Goal: Task Accomplishment & Management: Manage account settings

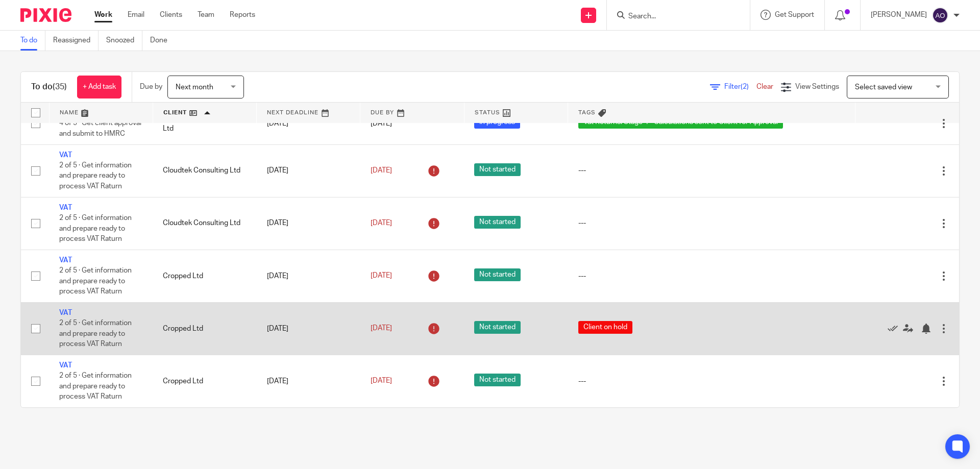
scroll to position [510, 0]
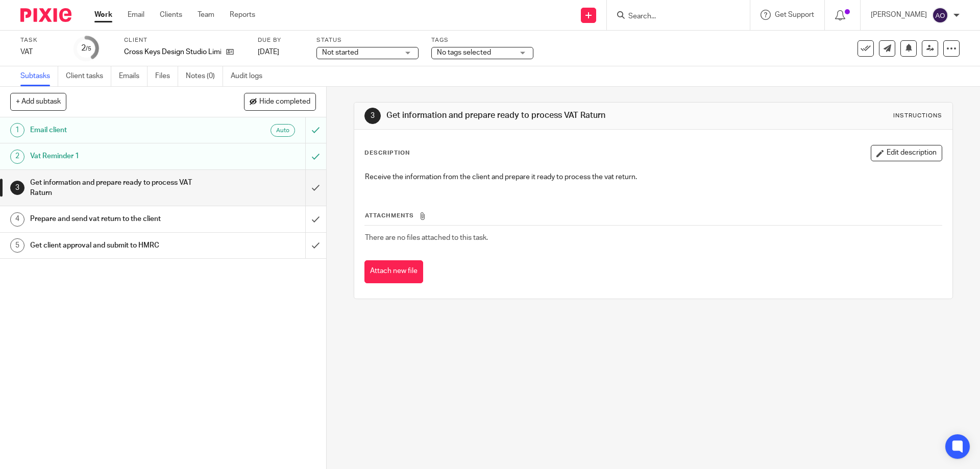
click at [414, 56] on div "Not started Not started" at bounding box center [367, 53] width 102 height 12
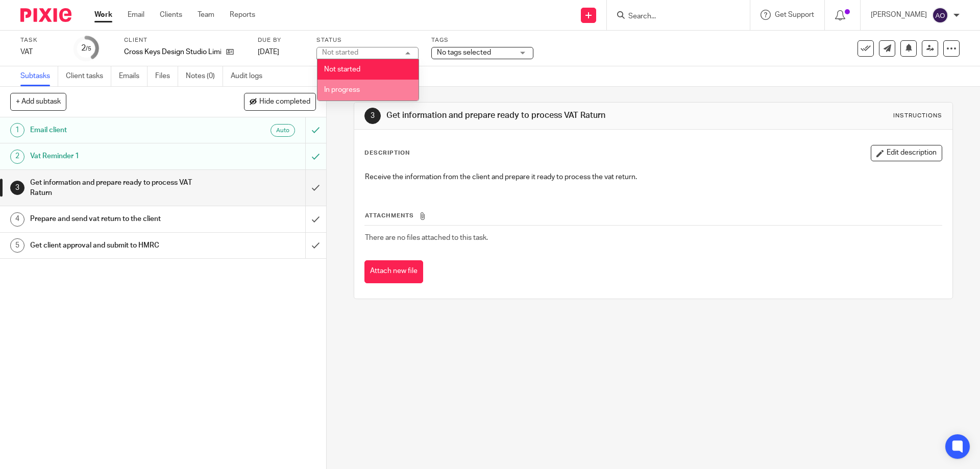
click at [340, 85] on li "In progress" at bounding box center [367, 90] width 101 height 21
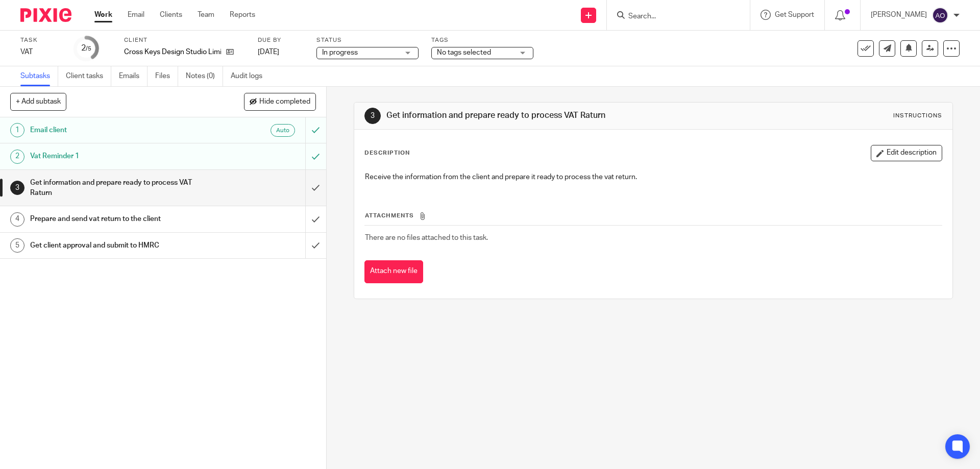
click at [519, 51] on div "No tags selected" at bounding box center [482, 53] width 102 height 12
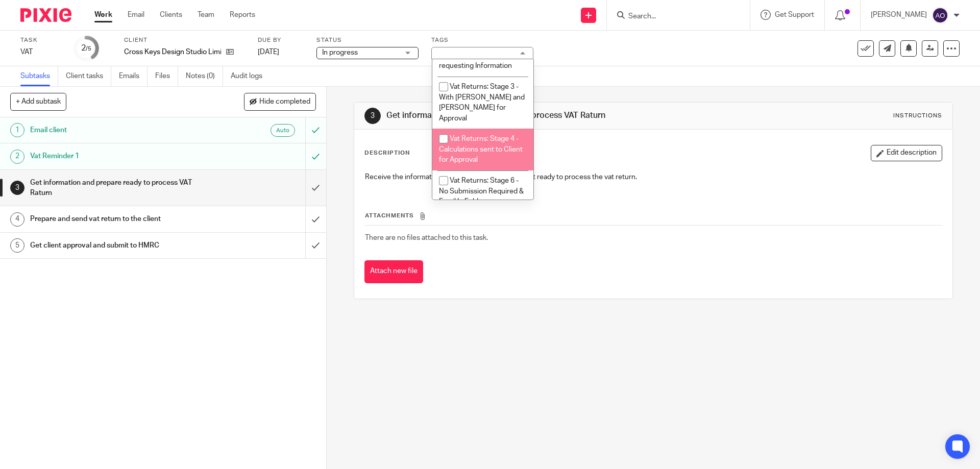
scroll to position [629, 0]
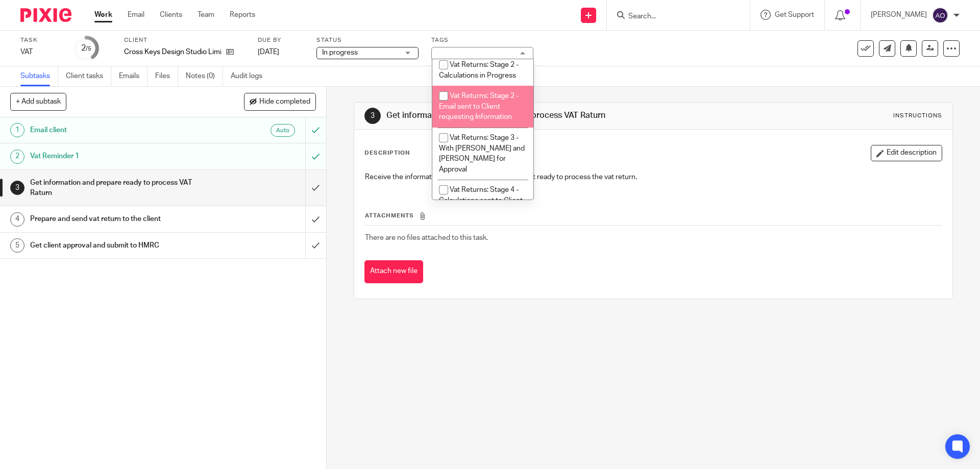
click at [443, 97] on input "checkbox" at bounding box center [443, 95] width 19 height 19
checkbox input "true"
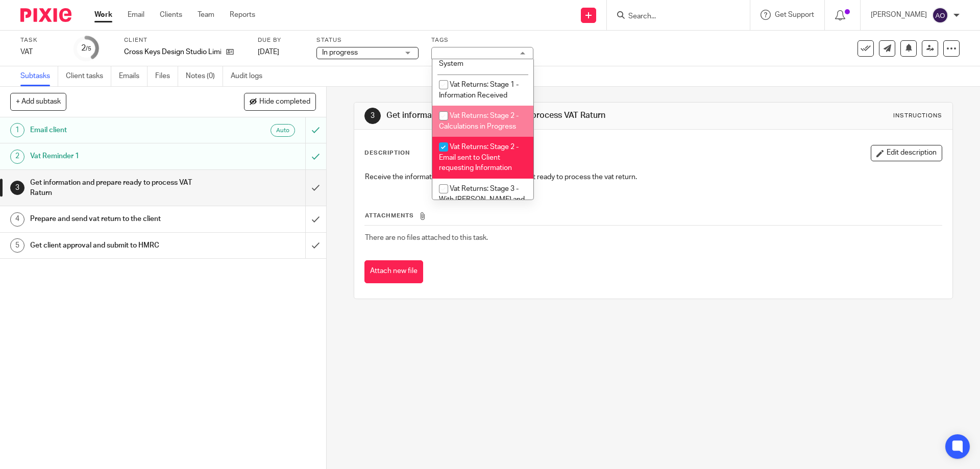
click at [443, 106] on input "checkbox" at bounding box center [443, 115] width 19 height 19
checkbox input "true"
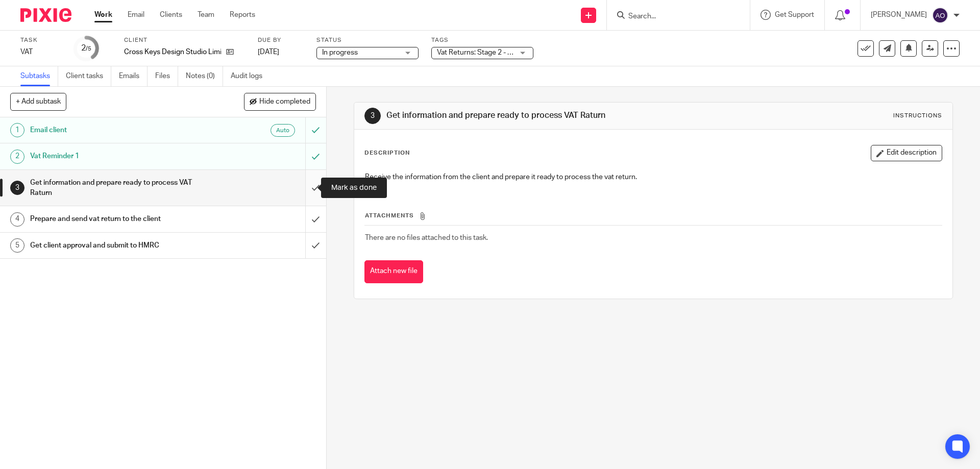
click at [305, 183] on input "submit" at bounding box center [163, 188] width 326 height 36
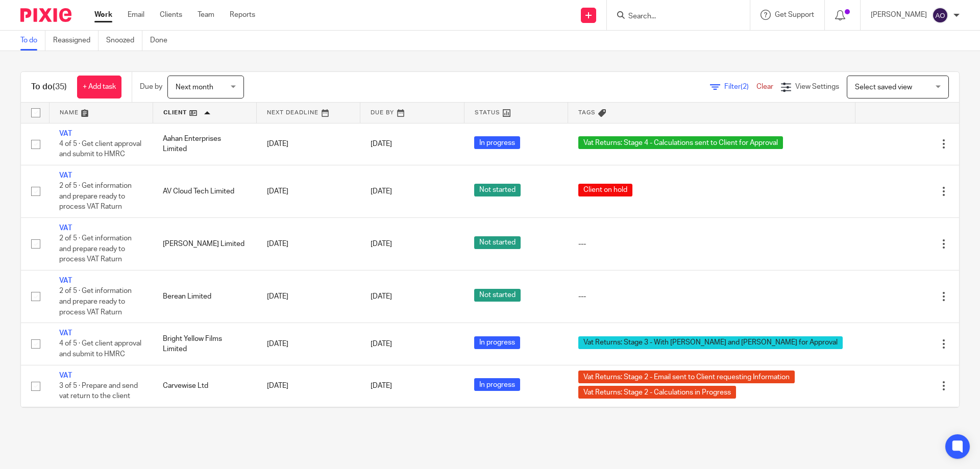
click at [504, 43] on div "To do Reassigned Snoozed Done" at bounding box center [490, 41] width 980 height 20
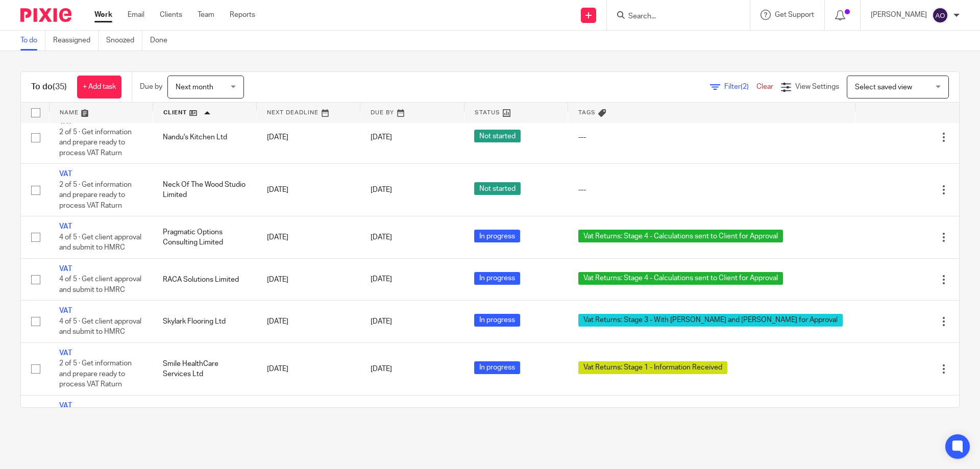
scroll to position [919, 0]
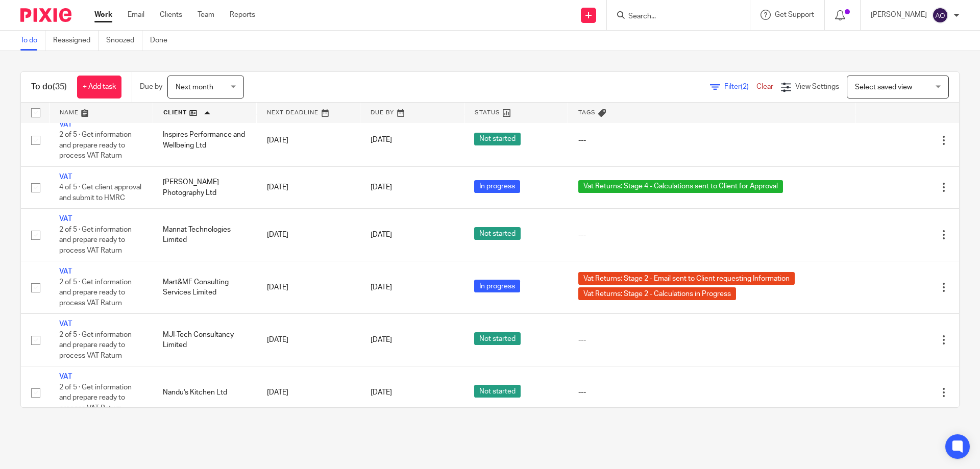
click at [664, 14] on input "Search" at bounding box center [673, 16] width 92 height 9
type input "smile"
click button "submit" at bounding box center [0, 0] width 0 height 0
click at [682, 42] on link at bounding box center [690, 43] width 131 height 23
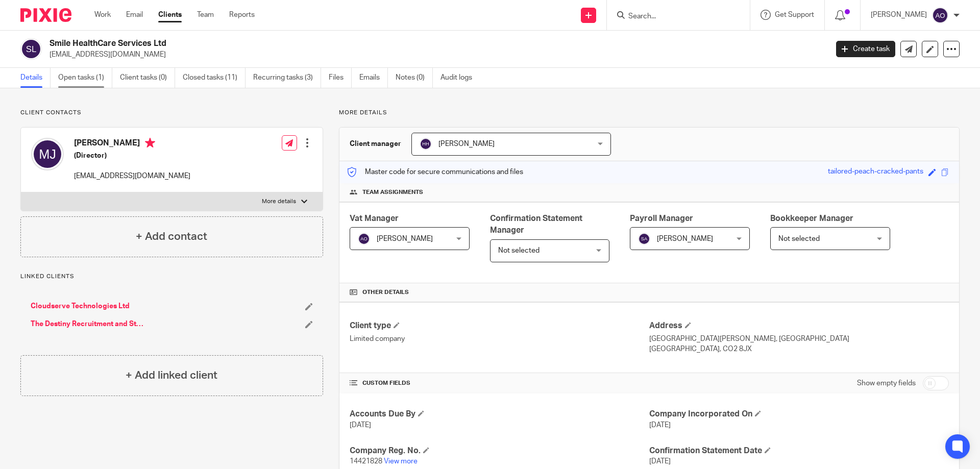
click at [89, 80] on link "Open tasks (1)" at bounding box center [85, 78] width 54 height 20
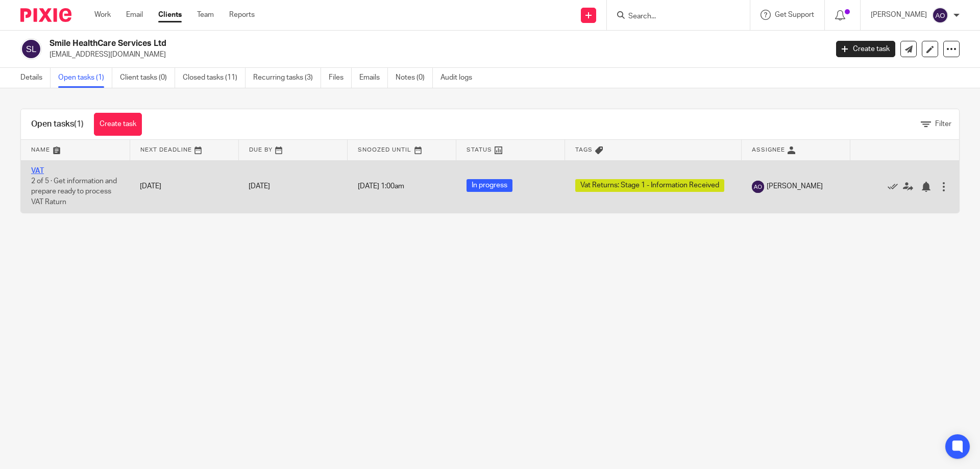
click at [38, 171] on link "VAT" at bounding box center [37, 170] width 13 height 7
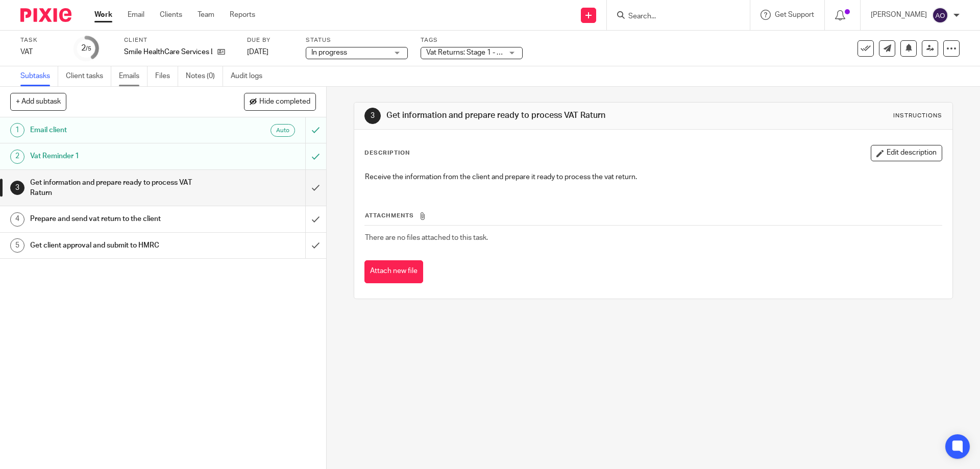
click at [130, 76] on link "Emails" at bounding box center [133, 76] width 29 height 20
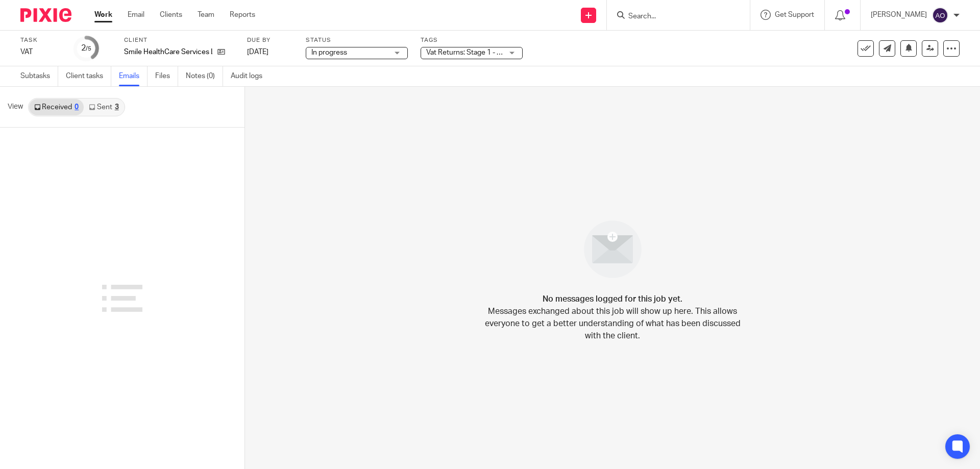
click at [68, 109] on link "Received 0" at bounding box center [56, 107] width 55 height 16
click at [100, 107] on link "Sent 3" at bounding box center [104, 107] width 40 height 16
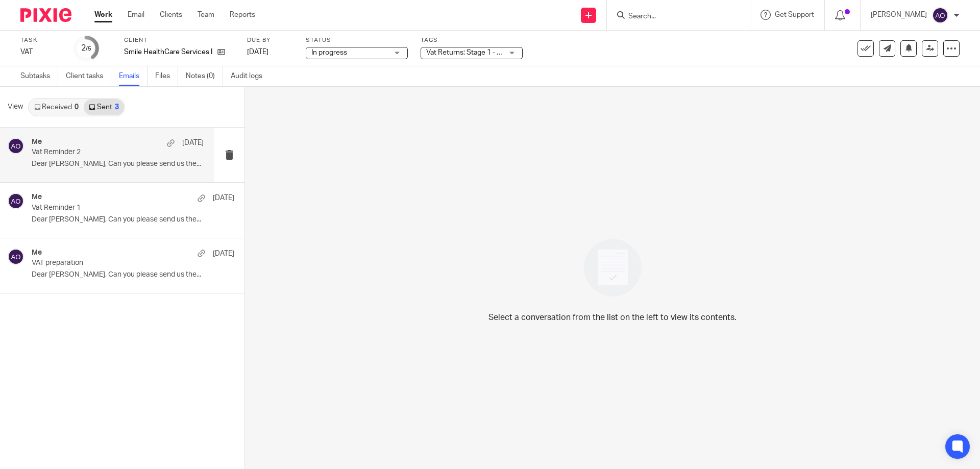
click at [98, 141] on div "Me 7 Aug" at bounding box center [118, 143] width 172 height 10
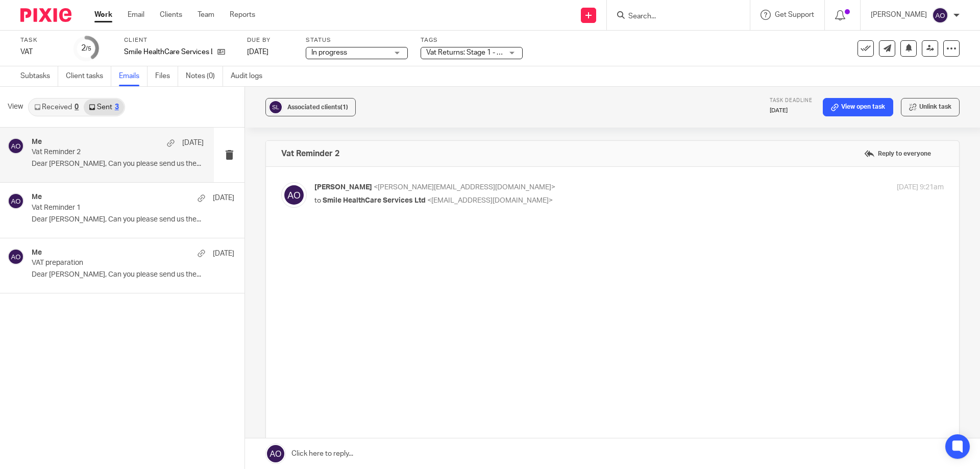
click at [98, 141] on div "Me 7 Aug" at bounding box center [118, 143] width 172 height 10
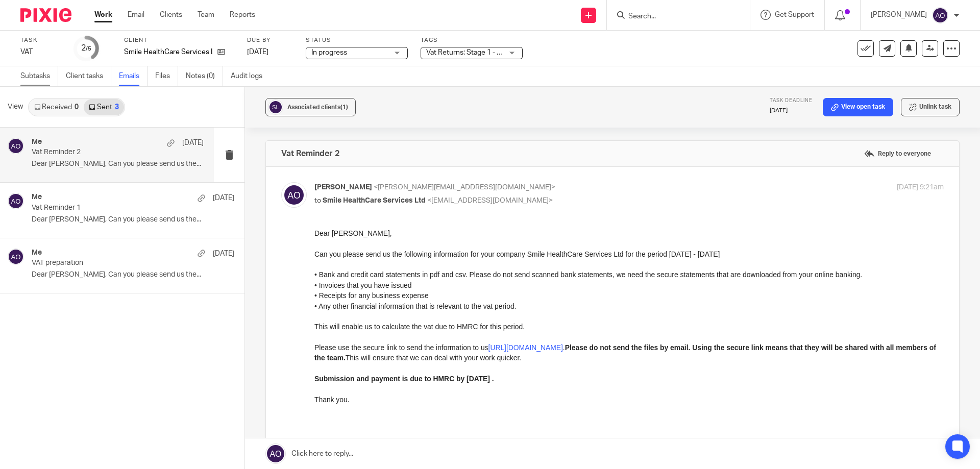
click at [43, 80] on link "Subtasks" at bounding box center [39, 76] width 38 height 20
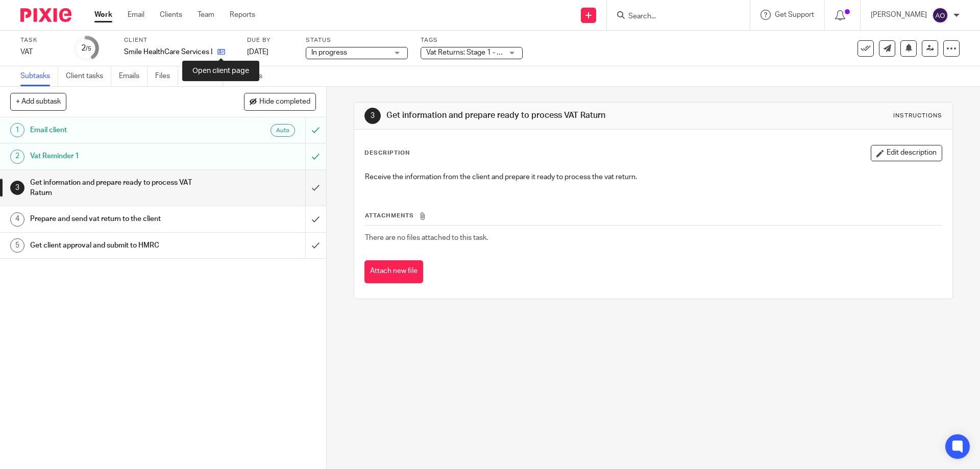
click at [219, 49] on icon at bounding box center [221, 52] width 8 height 8
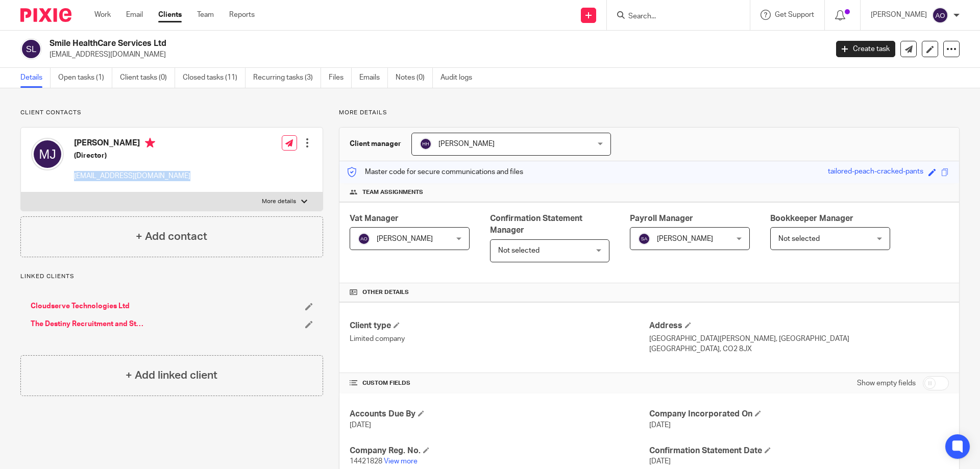
drag, startPoint x: 178, startPoint y: 175, endPoint x: 75, endPoint y: 175, distance: 103.1
click at [75, 175] on p "[EMAIL_ADDRESS][DOMAIN_NAME]" at bounding box center [132, 176] width 116 height 10
copy p "[EMAIL_ADDRESS][DOMAIN_NAME]"
click at [53, 10] on img at bounding box center [45, 15] width 51 height 14
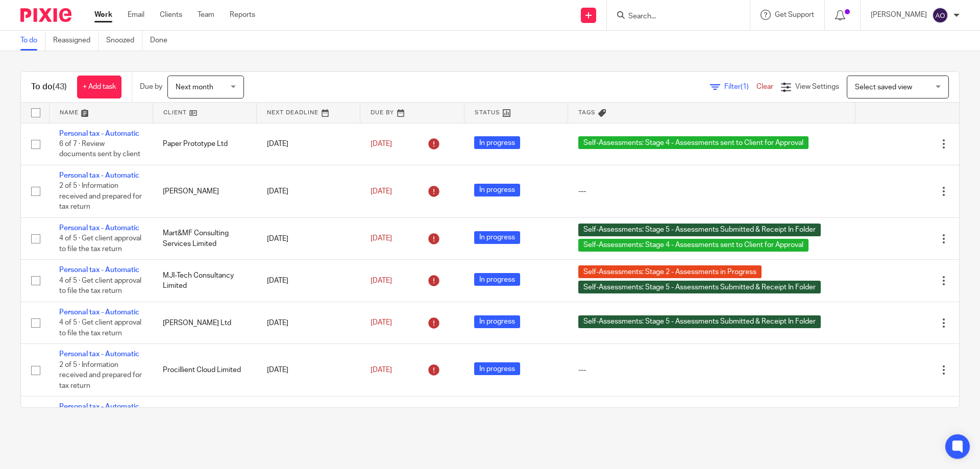
click at [724, 83] on span "Filter (1)" at bounding box center [740, 86] width 32 height 7
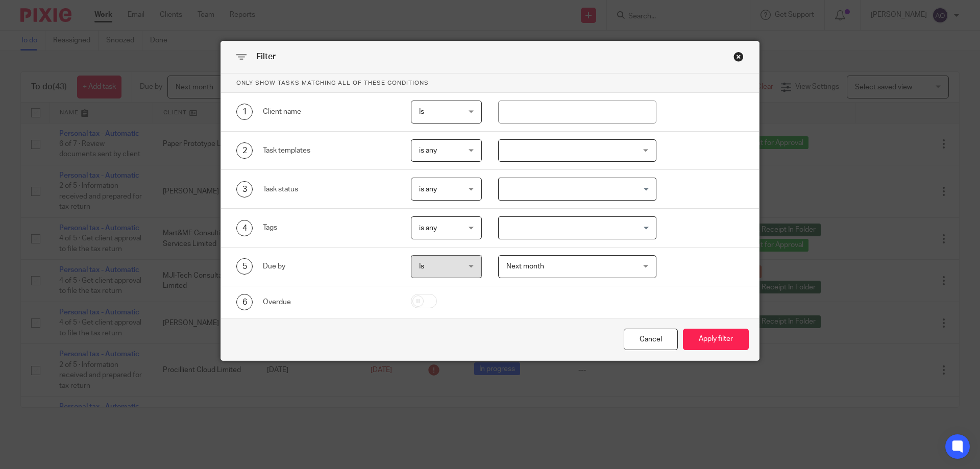
click at [645, 147] on div at bounding box center [577, 150] width 159 height 23
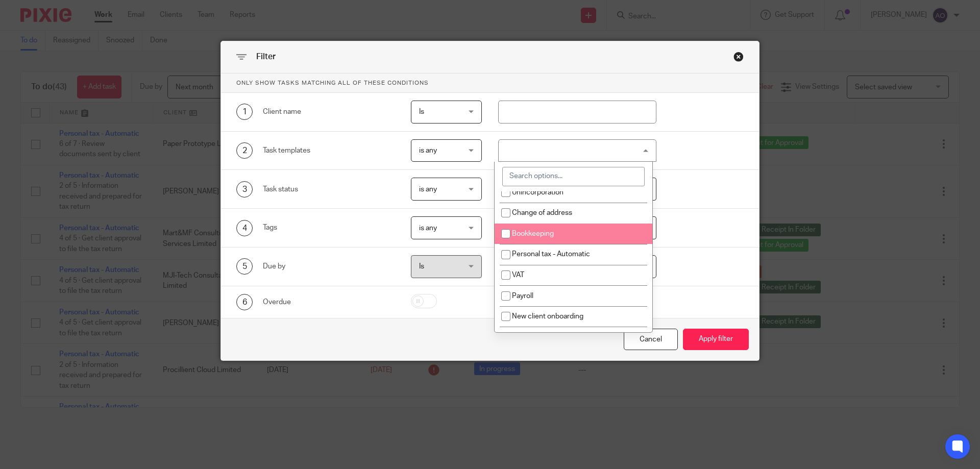
scroll to position [102, 0]
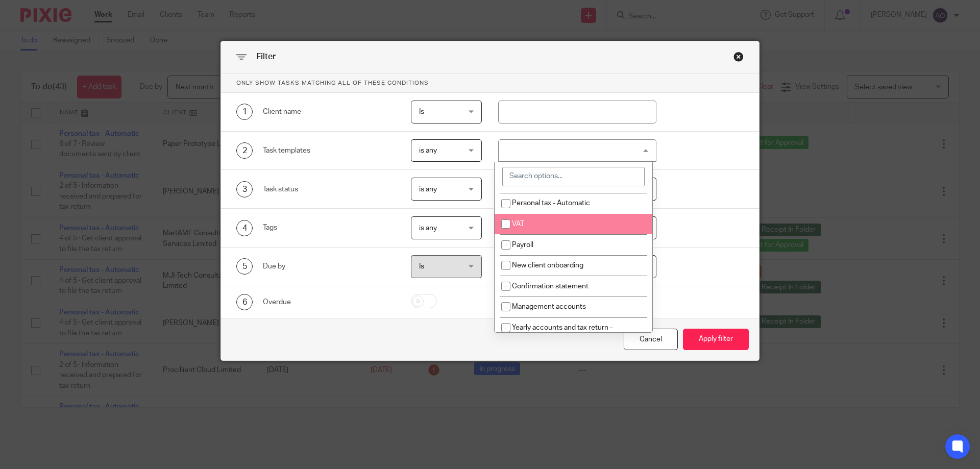
click at [540, 223] on li "VAT" at bounding box center [574, 224] width 158 height 21
checkbox input "true"
click at [654, 65] on div "Filter" at bounding box center [490, 57] width 538 height 32
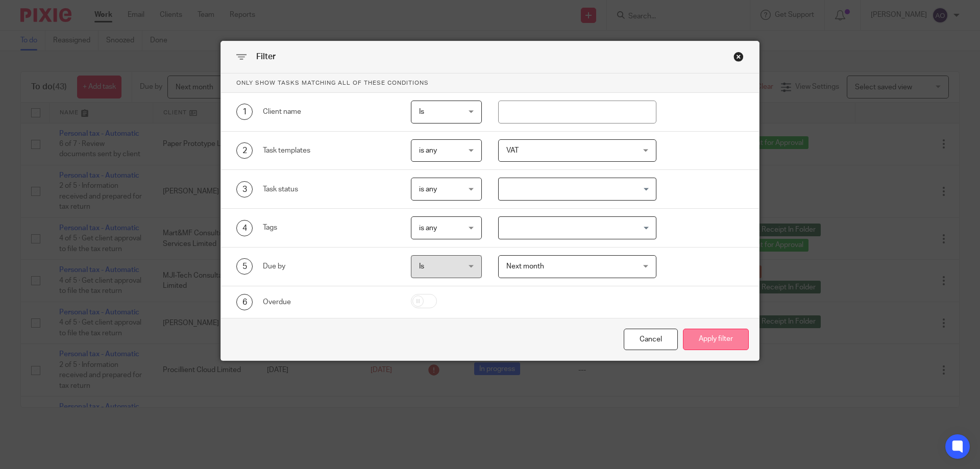
click at [700, 334] on button "Apply filter" at bounding box center [716, 340] width 66 height 22
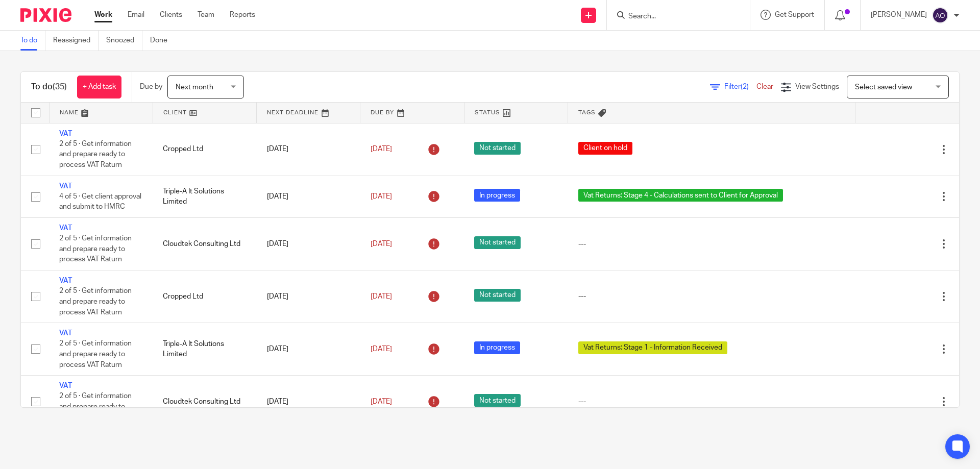
click at [196, 112] on link at bounding box center [204, 113] width 103 height 20
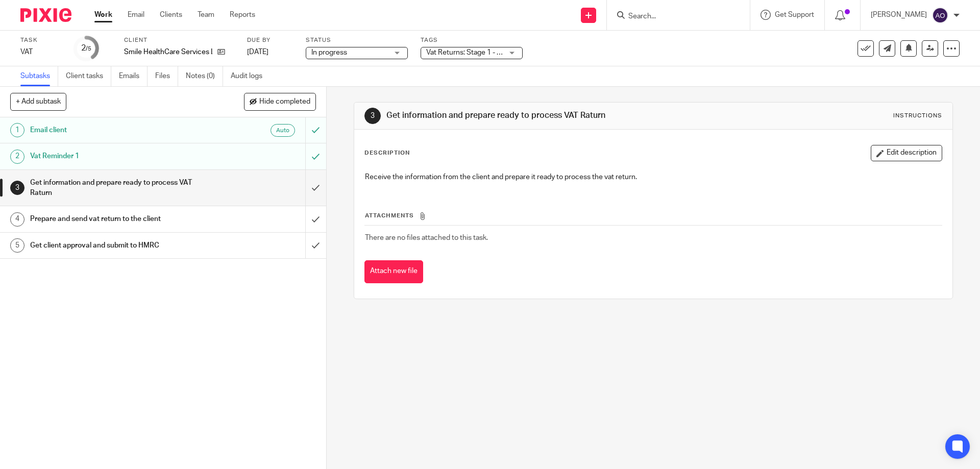
click at [517, 53] on div "Vat Returns: Stage 1 - Information Received" at bounding box center [472, 53] width 102 height 12
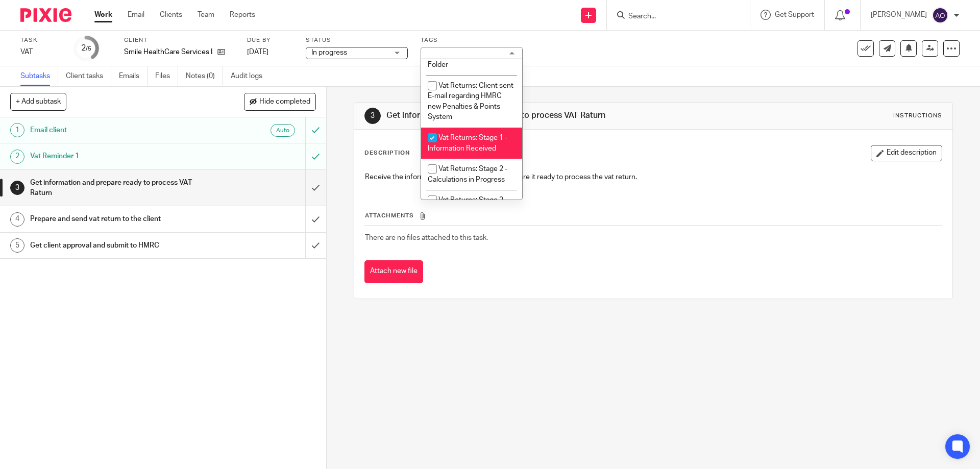
scroll to position [553, 0]
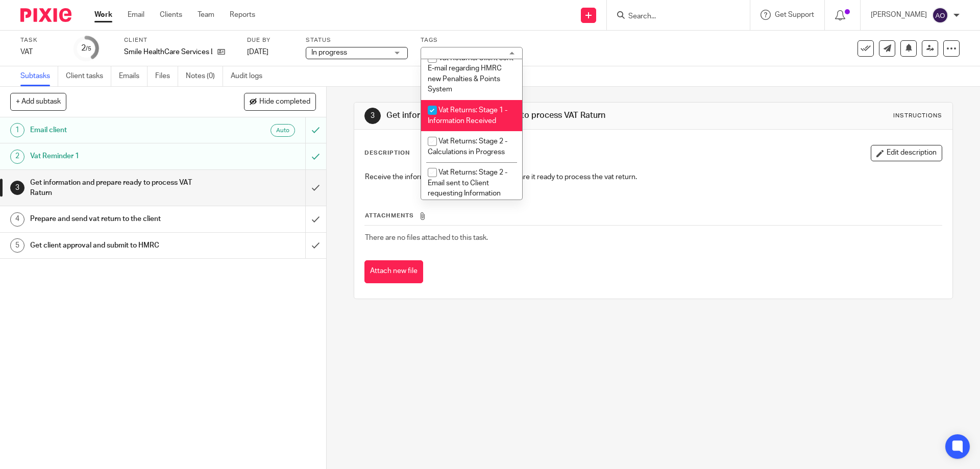
click at [430, 102] on input "checkbox" at bounding box center [432, 110] width 19 height 19
checkbox input "false"
click at [240, 321] on div "1 Email client Auto 2 Vat Reminder 1 3 Get information and prepare ready to pro…" at bounding box center [163, 293] width 326 height 352
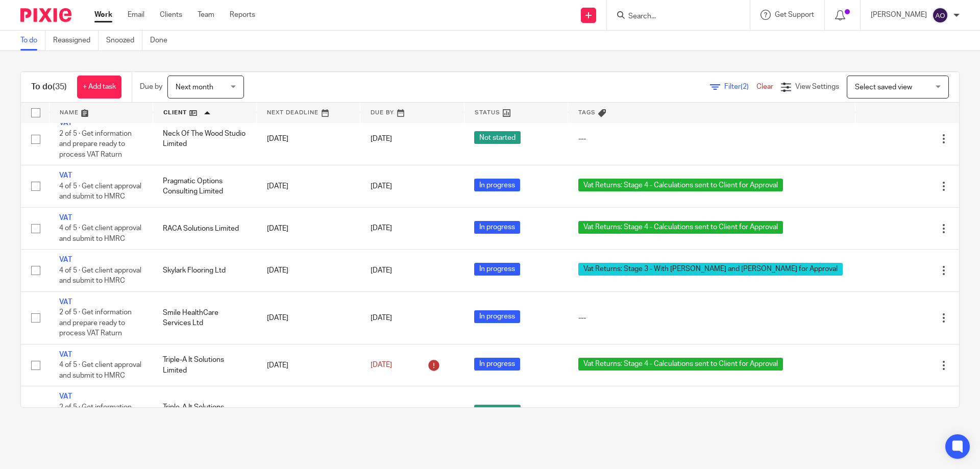
scroll to position [1327, 0]
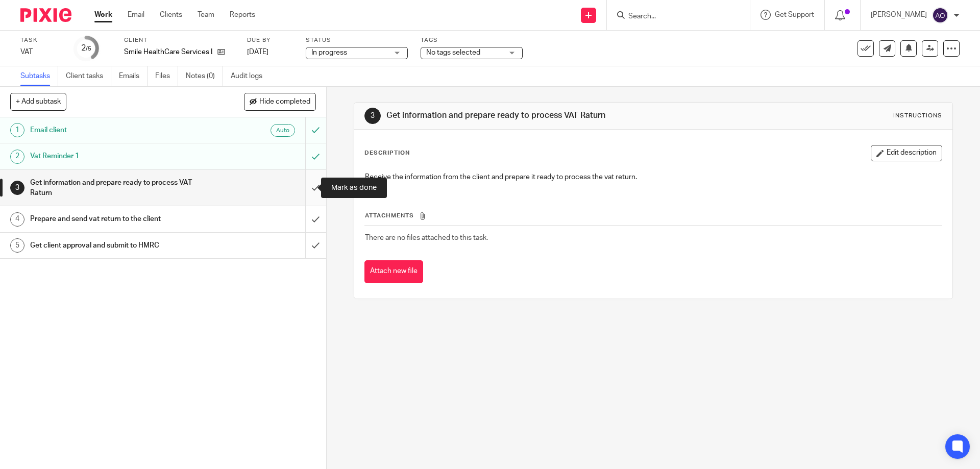
click at [306, 182] on input "submit" at bounding box center [163, 188] width 326 height 36
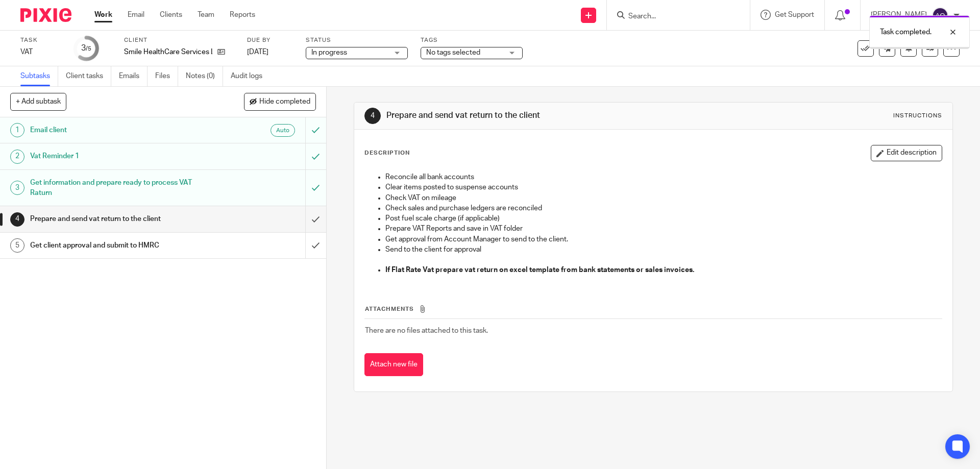
click at [512, 52] on div "No tags selected" at bounding box center [472, 53] width 102 height 12
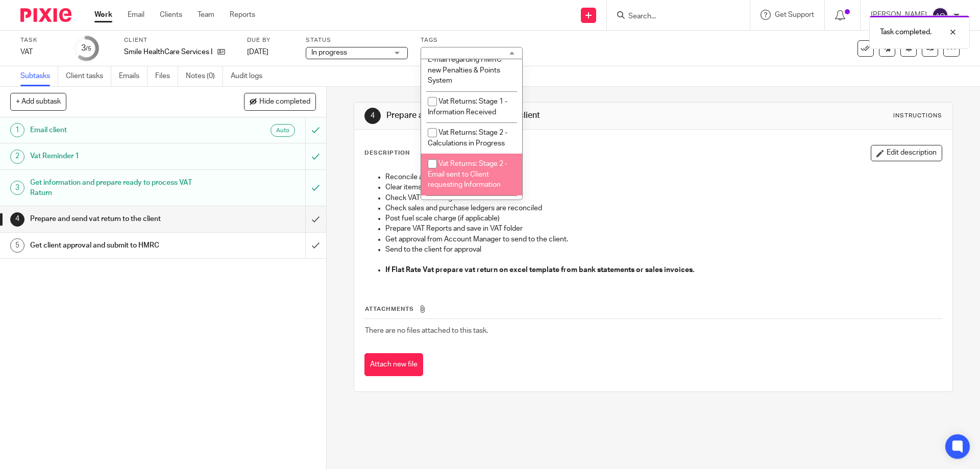
scroll to position [612, 0]
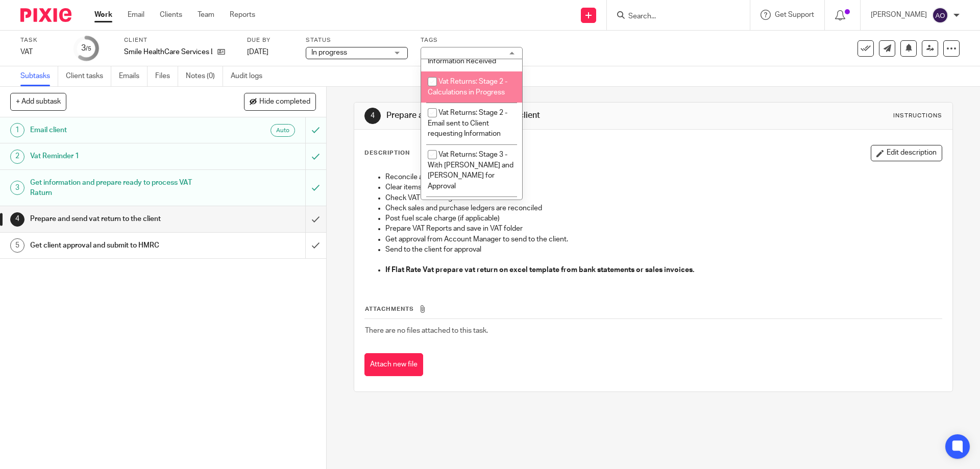
click at [429, 72] on input "checkbox" at bounding box center [432, 81] width 19 height 19
checkbox input "true"
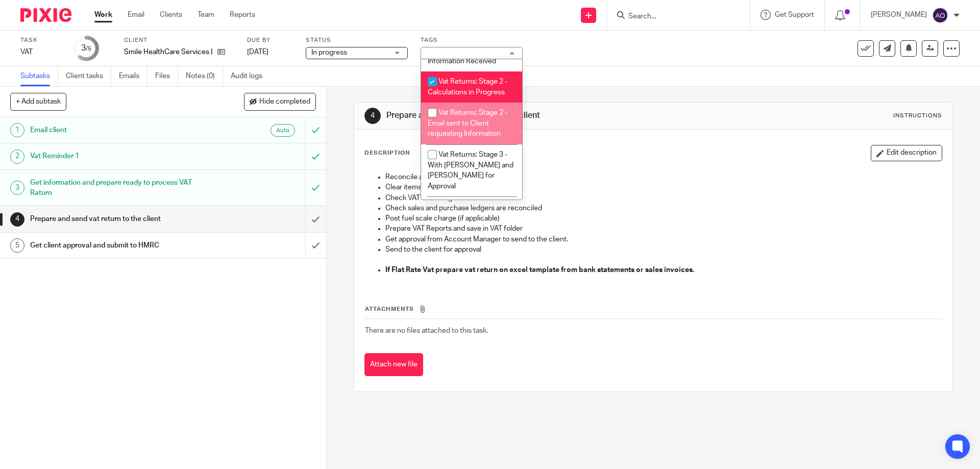
click at [430, 112] on input "checkbox" at bounding box center [432, 112] width 19 height 19
checkbox input "true"
click at [239, 328] on div "1 Email client Auto 2 Vat Reminder 1 3 Get information and prepare ready to pro…" at bounding box center [163, 293] width 326 height 352
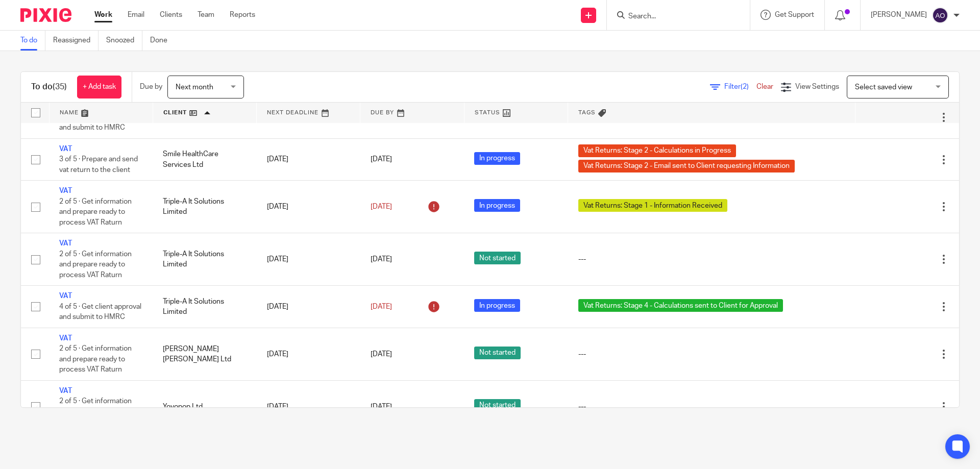
scroll to position [1403, 0]
